Goal: Find specific page/section: Find specific page/section

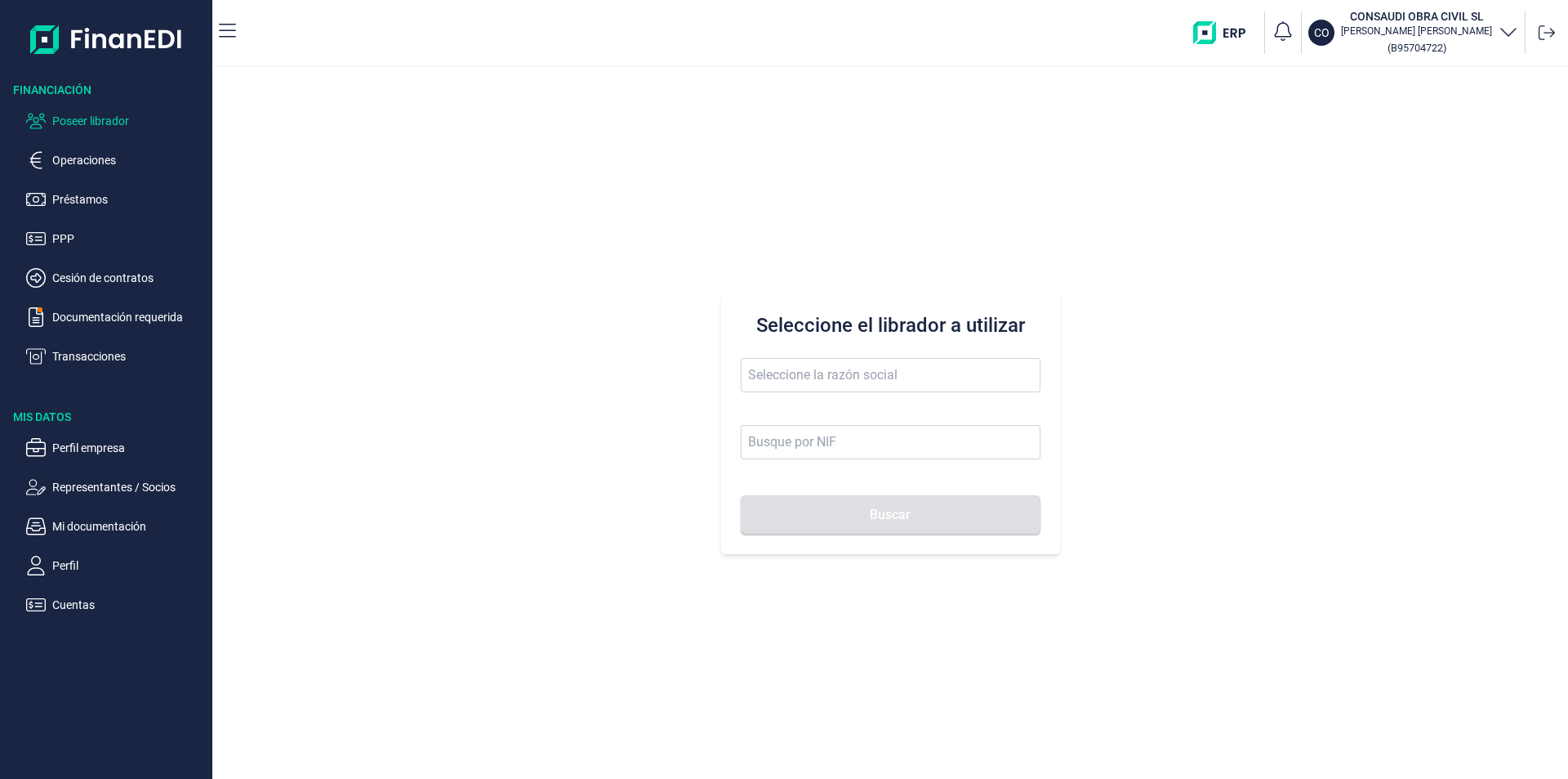
click at [752, 372] on input "text" at bounding box center [890, 375] width 300 height 34
click at [741, 495] on button "Buscar" at bounding box center [890, 514] width 300 height 39
click at [845, 370] on input "grupo noveldi" at bounding box center [890, 375] width 300 height 34
drag, startPoint x: 859, startPoint y: 377, endPoint x: 736, endPoint y: 368, distance: 123.3
click at [736, 368] on div "Seleccione el librador a utilizar grupo noveldi Buscar" at bounding box center [890, 423] width 339 height 261
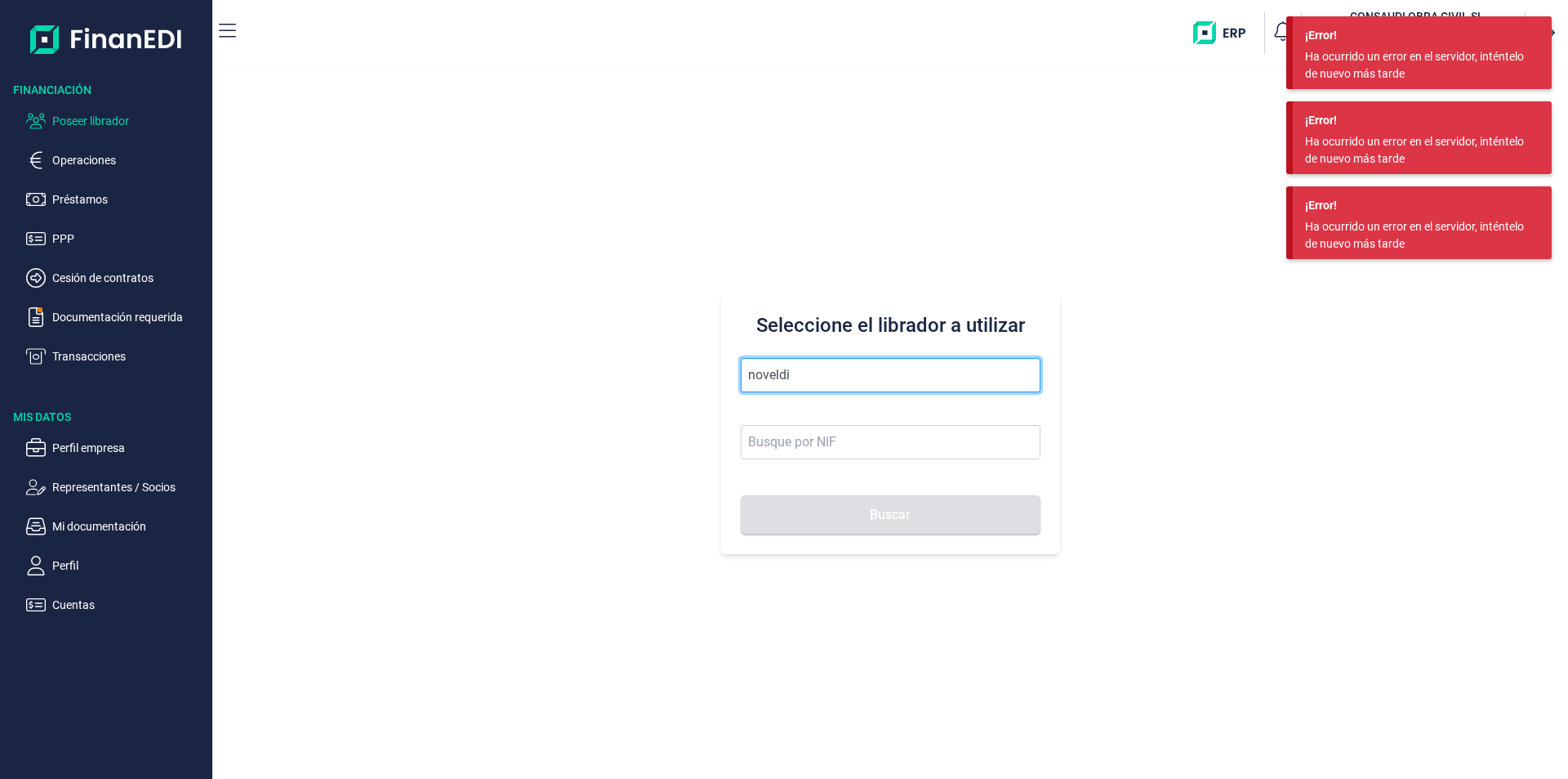
click at [816, 381] on input "noveldi" at bounding box center [890, 375] width 300 height 34
drag, startPoint x: 811, startPoint y: 379, endPoint x: 728, endPoint y: 369, distance: 83.6
click at [728, 369] on div "Seleccione el librador a utilizar noveldi Buscar" at bounding box center [890, 423] width 339 height 261
type input "galbri"
click at [1387, 224] on div "Ha ocurrido un error en el servidor, inténtelo de nuevo más tarde" at bounding box center [1416, 235] width 222 height 34
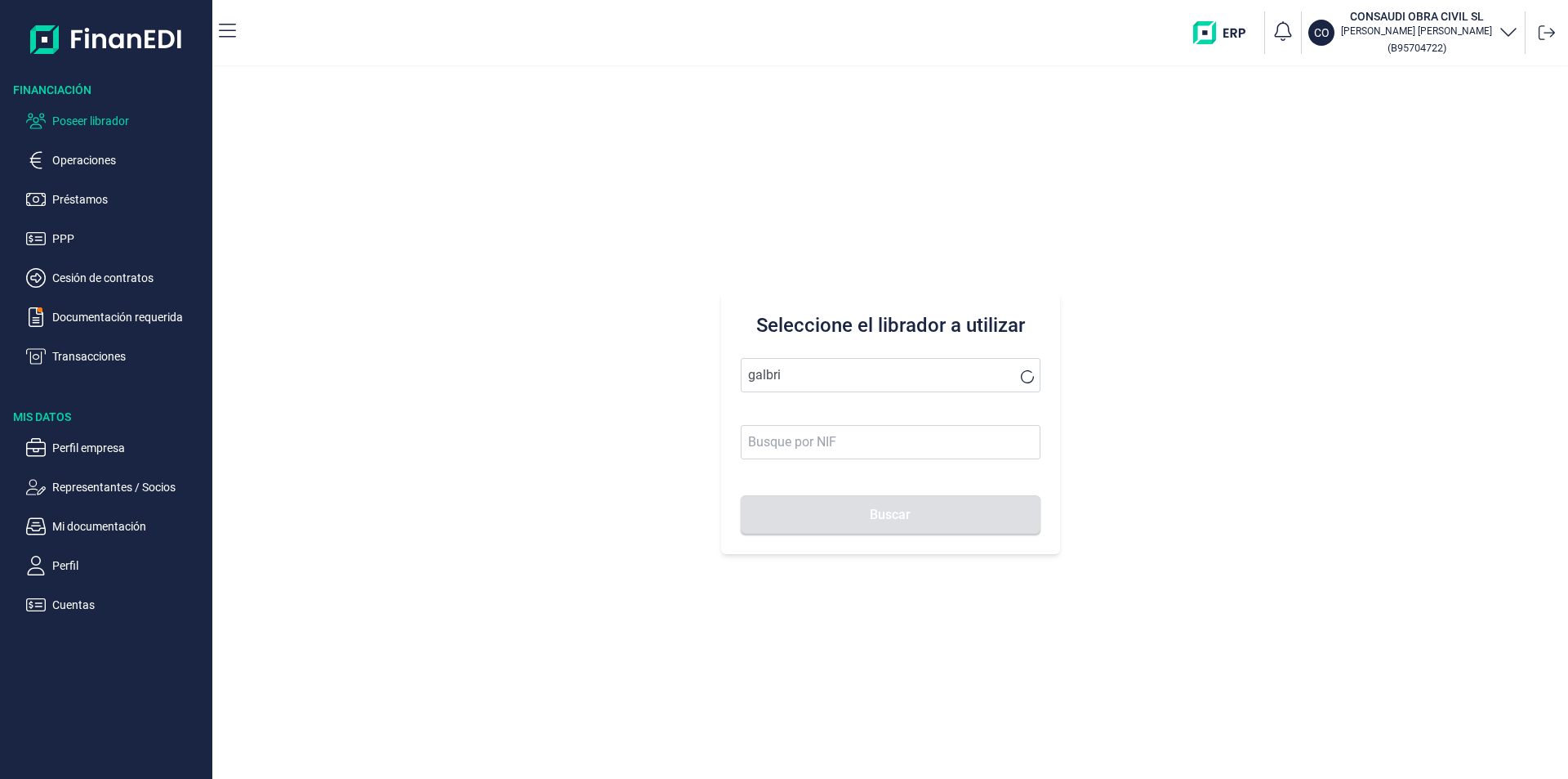
drag, startPoint x: 1354, startPoint y: 121, endPoint x: 1353, endPoint y: 89, distance: 32.0
click at [1354, 83] on div "Ha ocurrido un error en el servidor, inténtelo de nuevo más tarde" at bounding box center [1416, 65] width 222 height 34
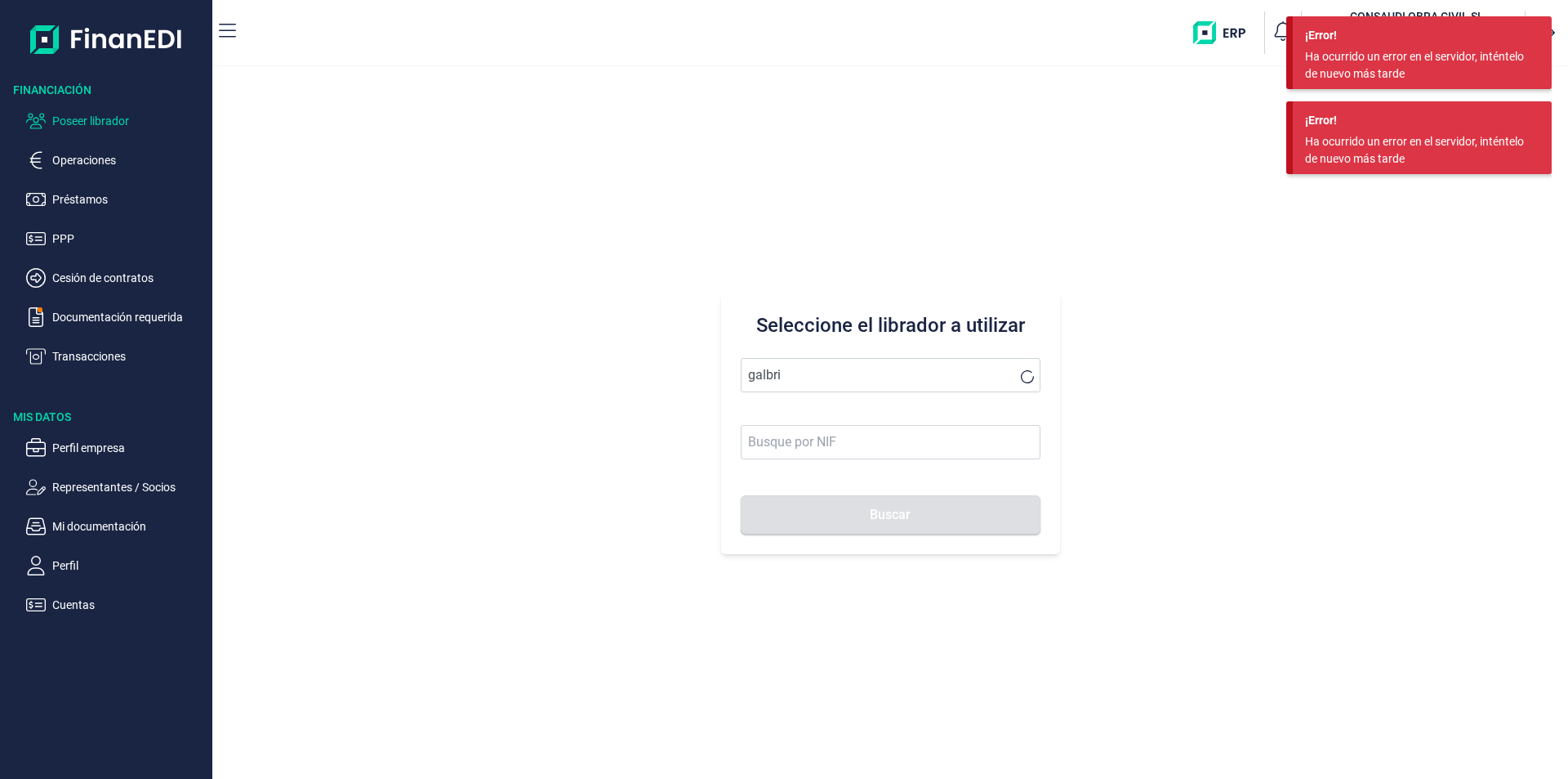
click at [1351, 49] on div "¡Error! Ha ocurrido un error en el servidor, inténtelo de nuevo más tarde ¡Erro…" at bounding box center [1418, 101] width 265 height 170
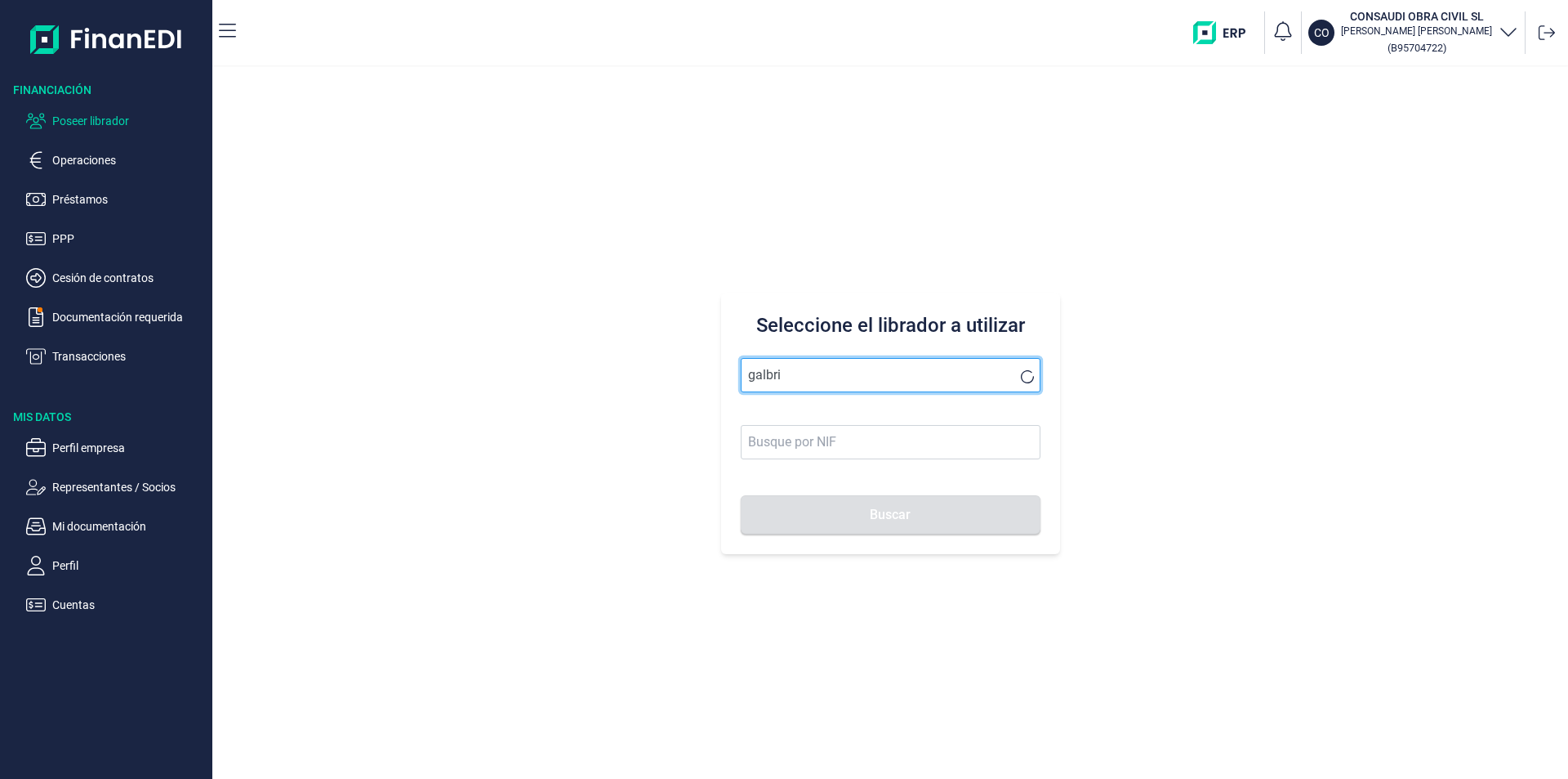
click at [813, 379] on input "galbri" at bounding box center [890, 375] width 300 height 34
drag, startPoint x: 813, startPoint y: 377, endPoint x: 731, endPoint y: 377, distance: 82.0
click at [731, 377] on div "Seleccione el librador a utilizar galbri Buscar" at bounding box center [890, 423] width 339 height 261
